Goal: Information Seeking & Learning: Compare options

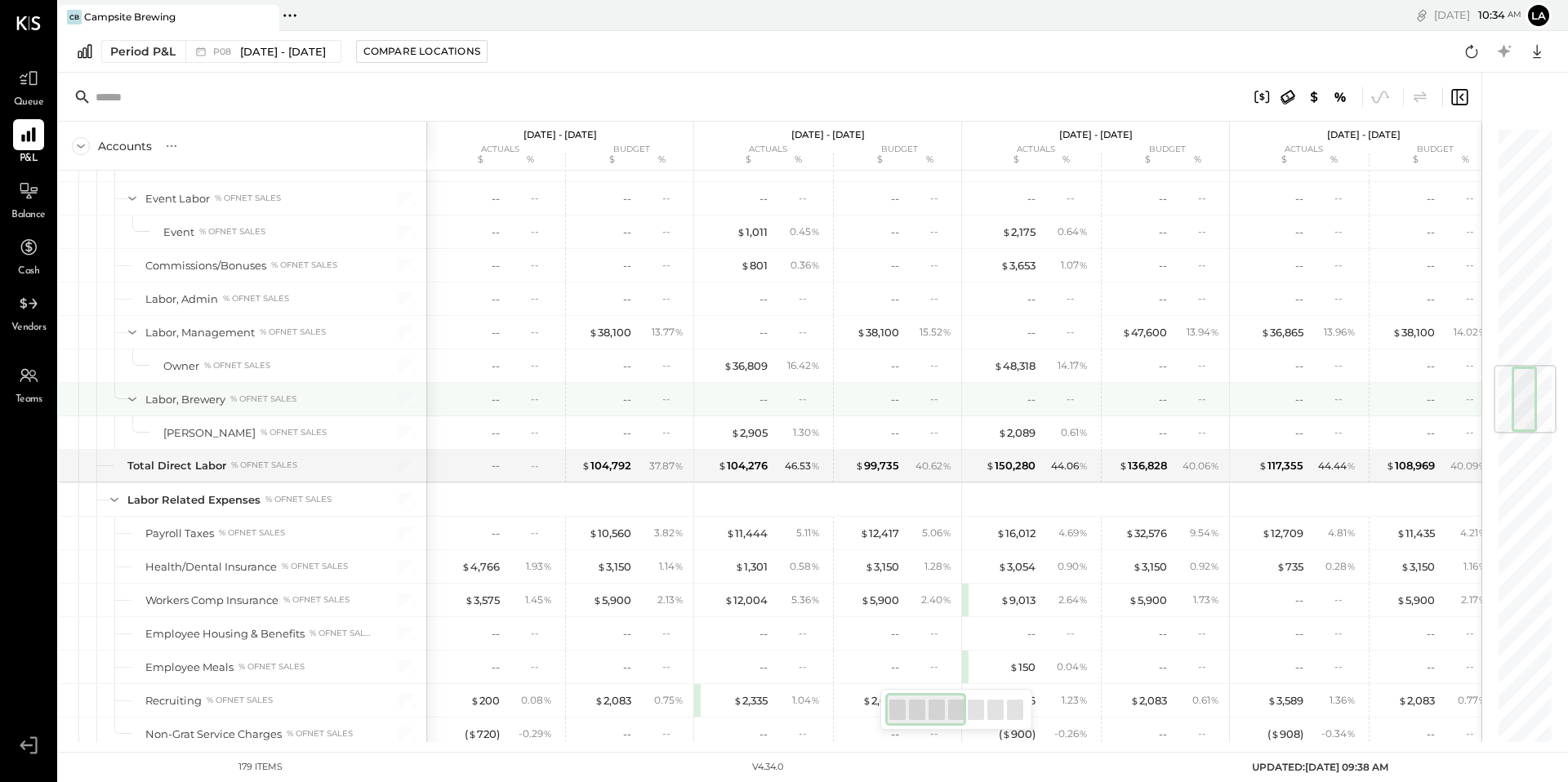
scroll to position [815, 0]
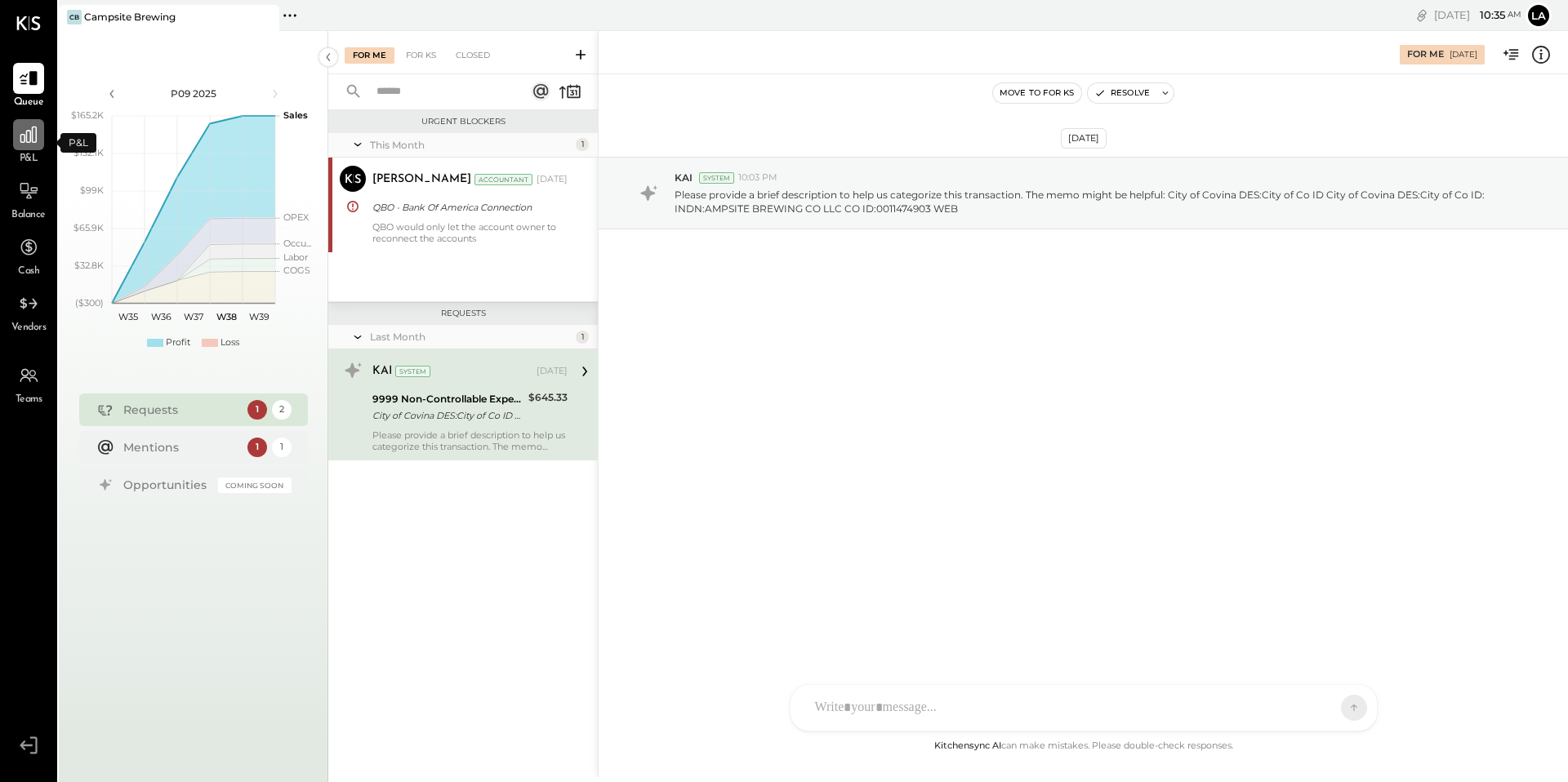
click at [31, 135] on icon at bounding box center [29, 134] width 21 height 21
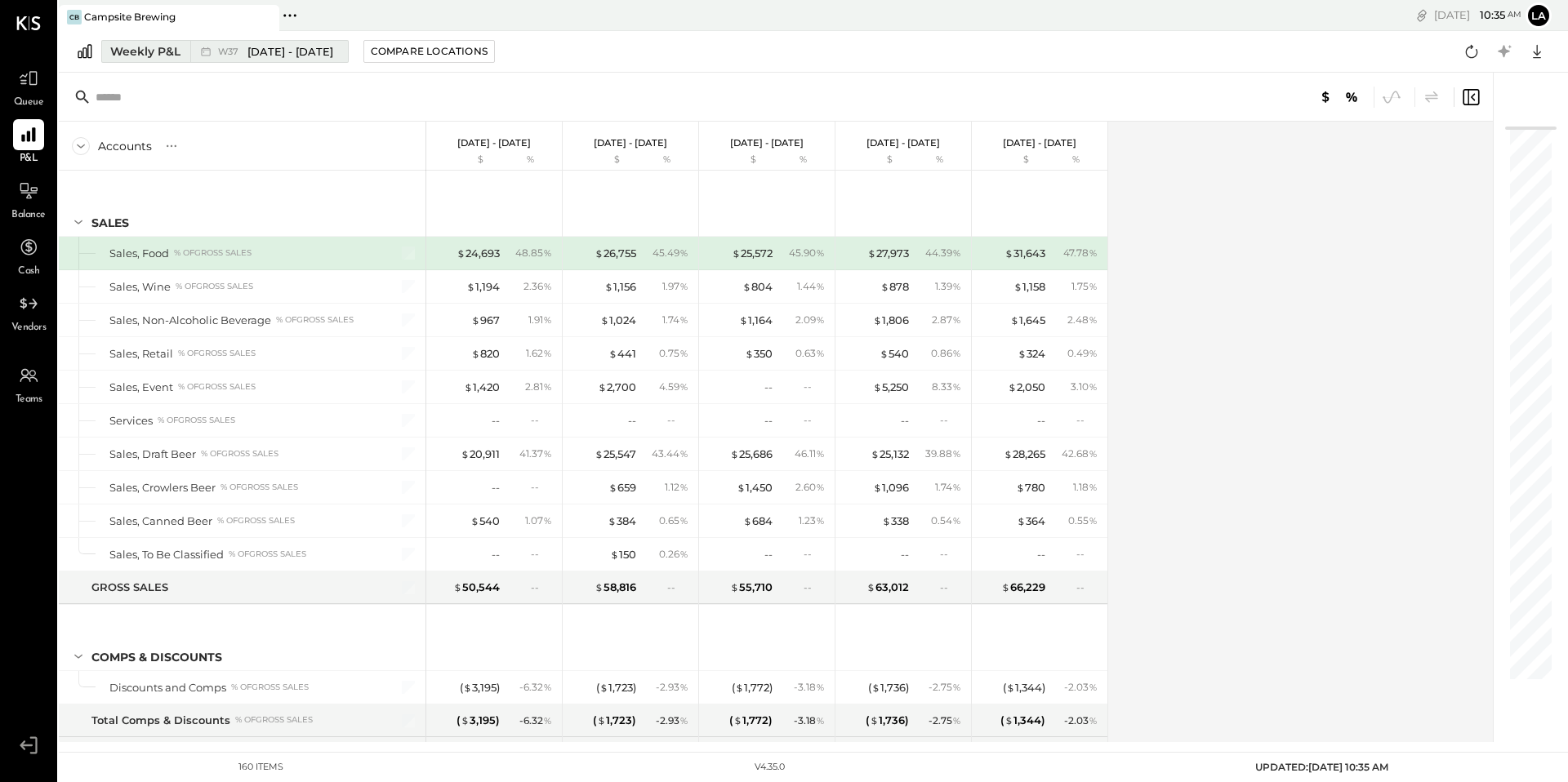
click at [174, 51] on div "Weekly P&L" at bounding box center [145, 51] width 71 height 17
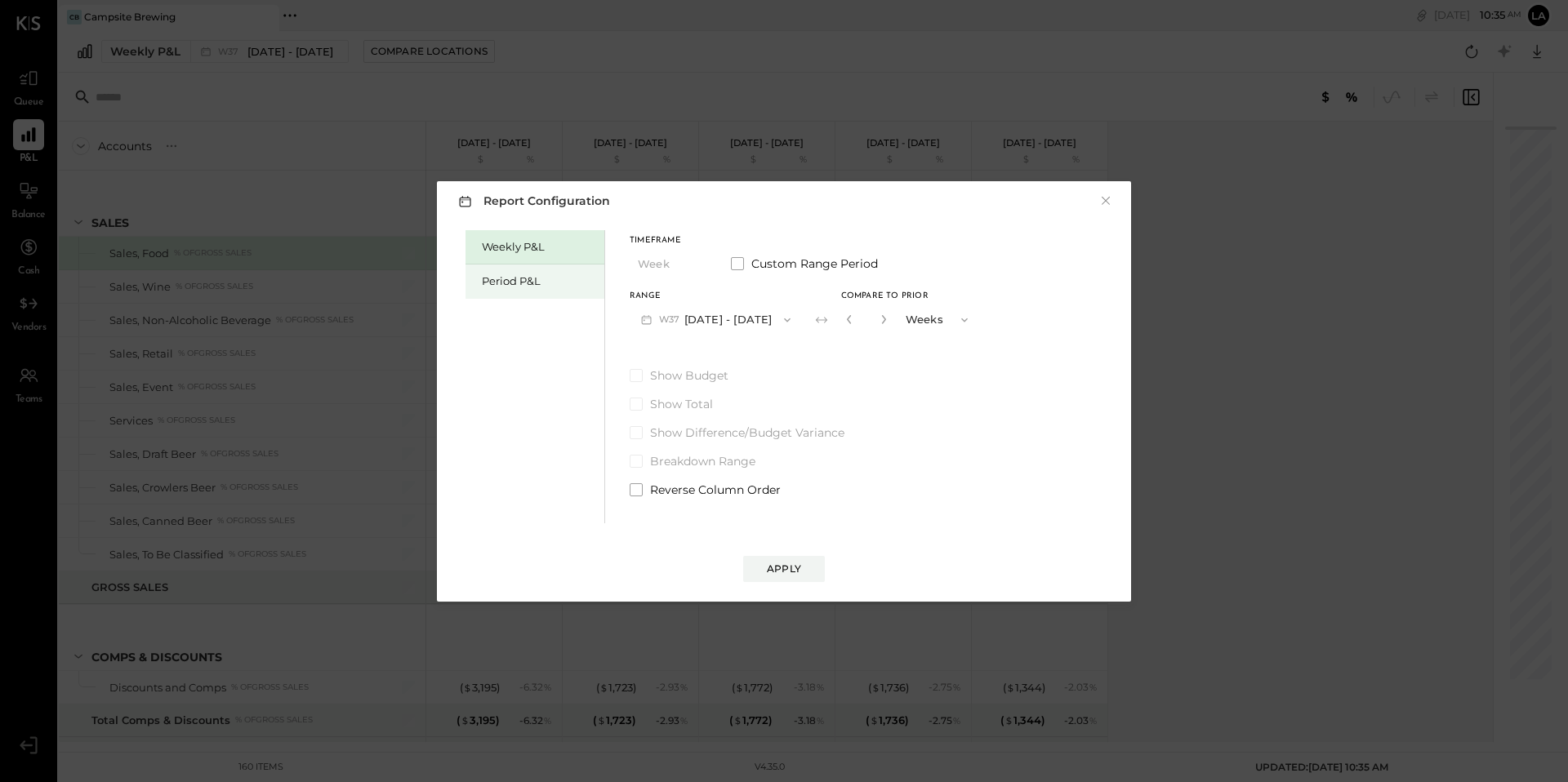
click at [504, 271] on div "Period P&L" at bounding box center [535, 281] width 139 height 34
click at [656, 264] on button "Period" at bounding box center [671, 264] width 82 height 31
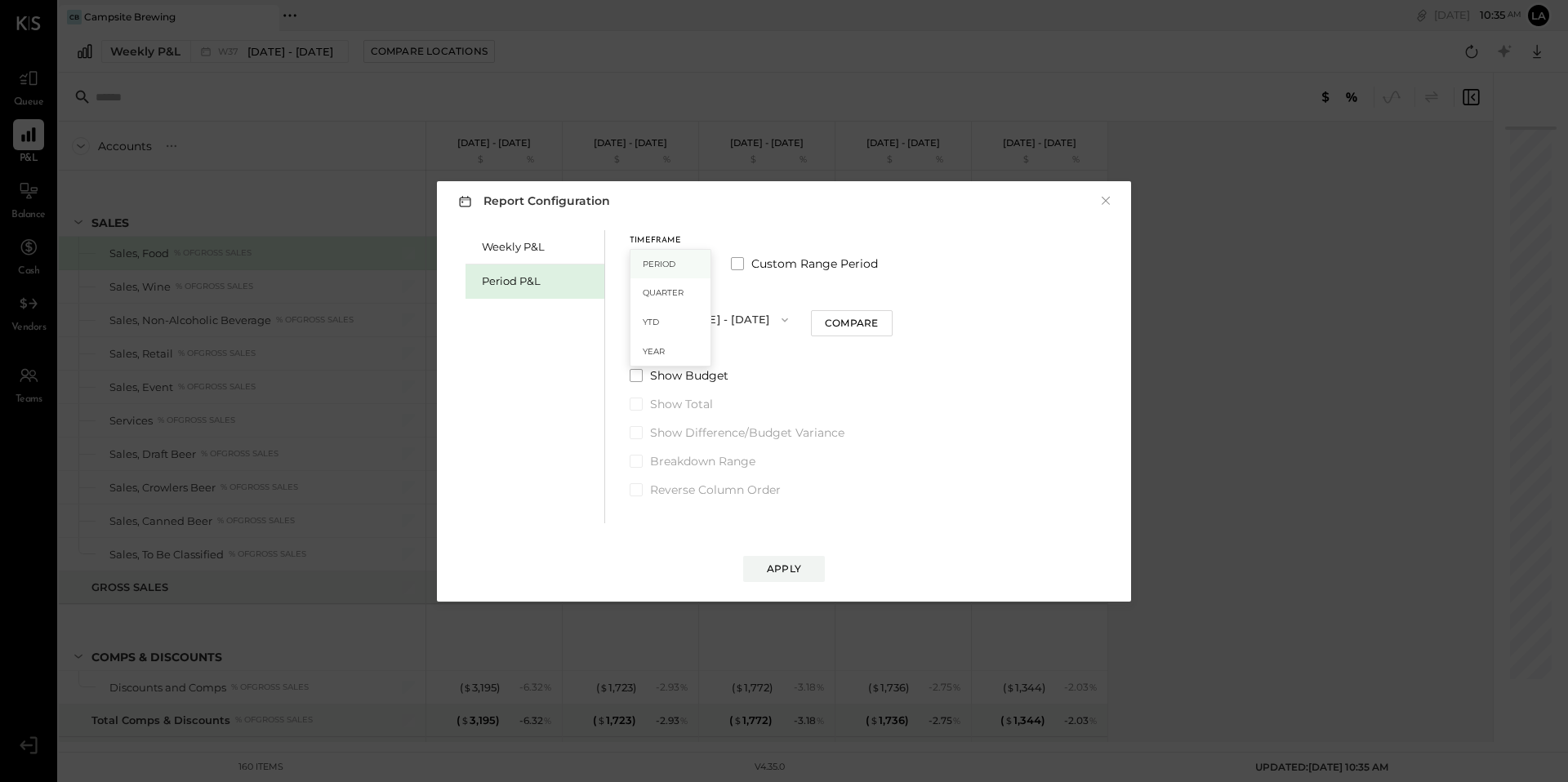
click at [699, 264] on div "Period" at bounding box center [671, 265] width 80 height 30
click at [771, 316] on button "P09 [DATE] - [DATE]" at bounding box center [714, 319] width 170 height 31
click at [746, 349] on span "[DATE] - [DATE]" at bounding box center [706, 356] width 78 height 14
click at [849, 323] on div "Compare" at bounding box center [851, 323] width 53 height 14
click at [886, 321] on icon "button" at bounding box center [881, 319] width 10 height 10
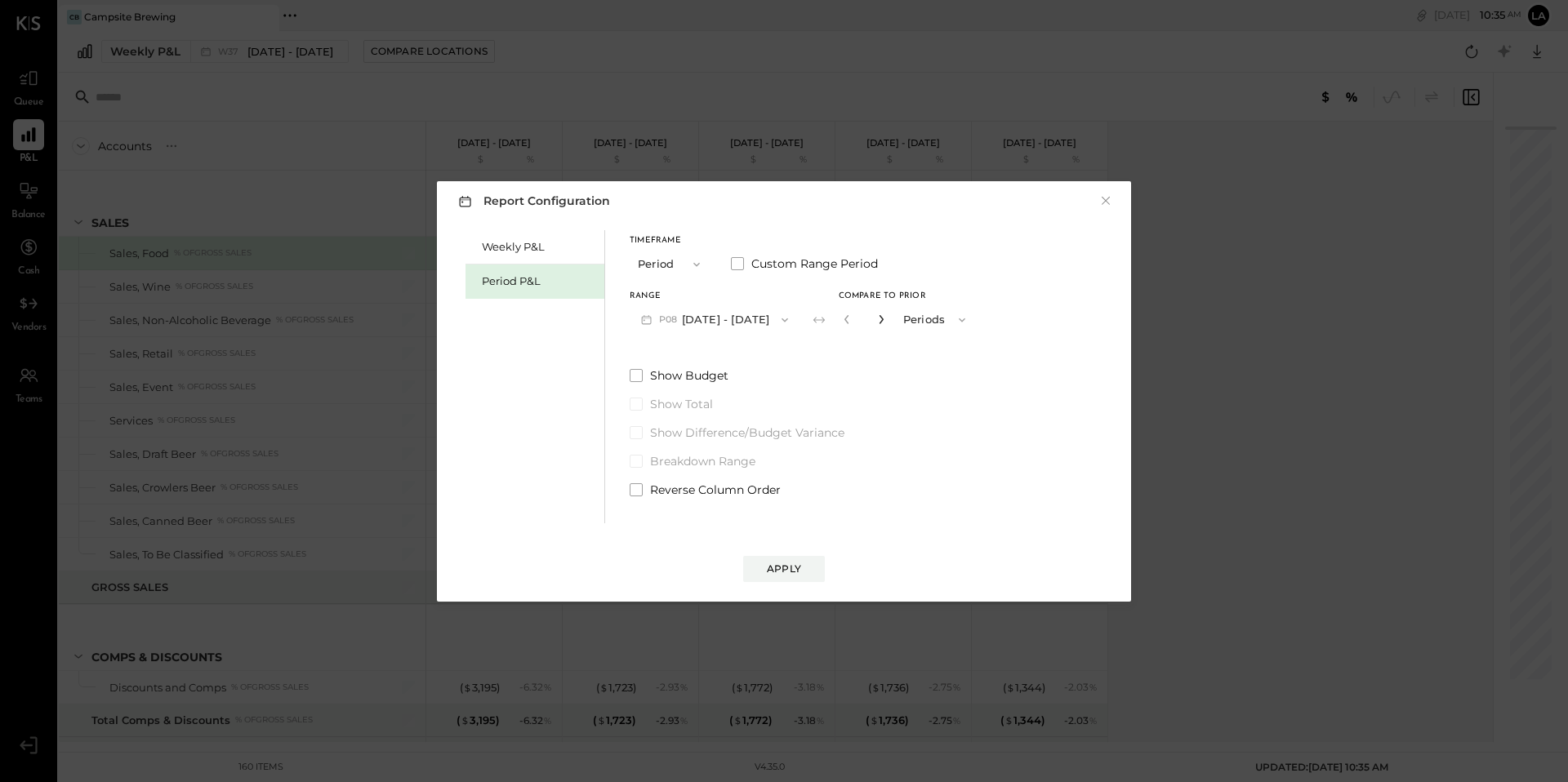
click at [886, 321] on icon "button" at bounding box center [881, 319] width 10 height 10
type input "*"
drag, startPoint x: 636, startPoint y: 375, endPoint x: 651, endPoint y: 405, distance: 33.5
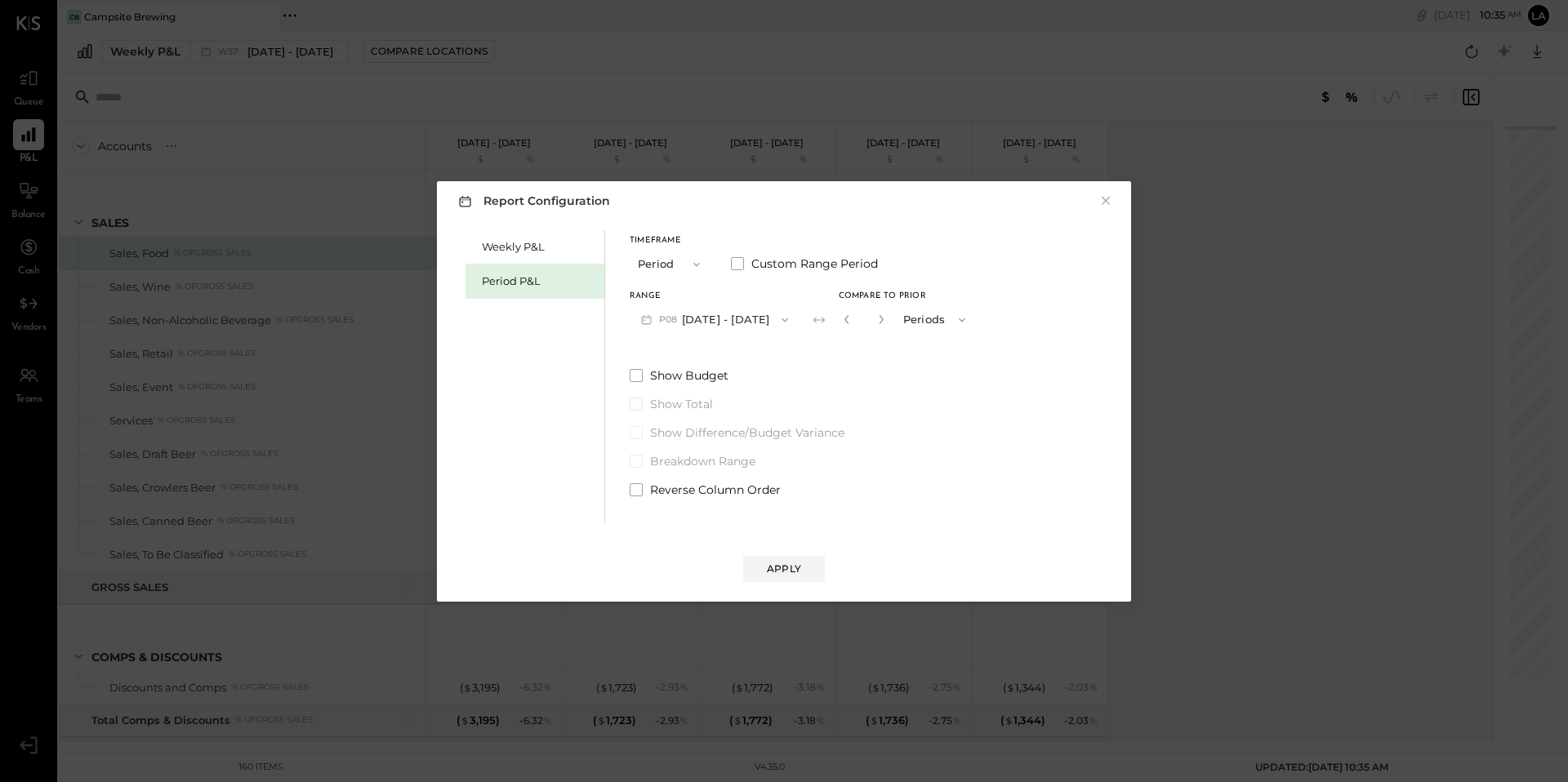
click at [636, 375] on span at bounding box center [636, 375] width 13 height 13
click at [781, 577] on button "Apply" at bounding box center [784, 569] width 82 height 26
